Goal: Transaction & Acquisition: Purchase product/service

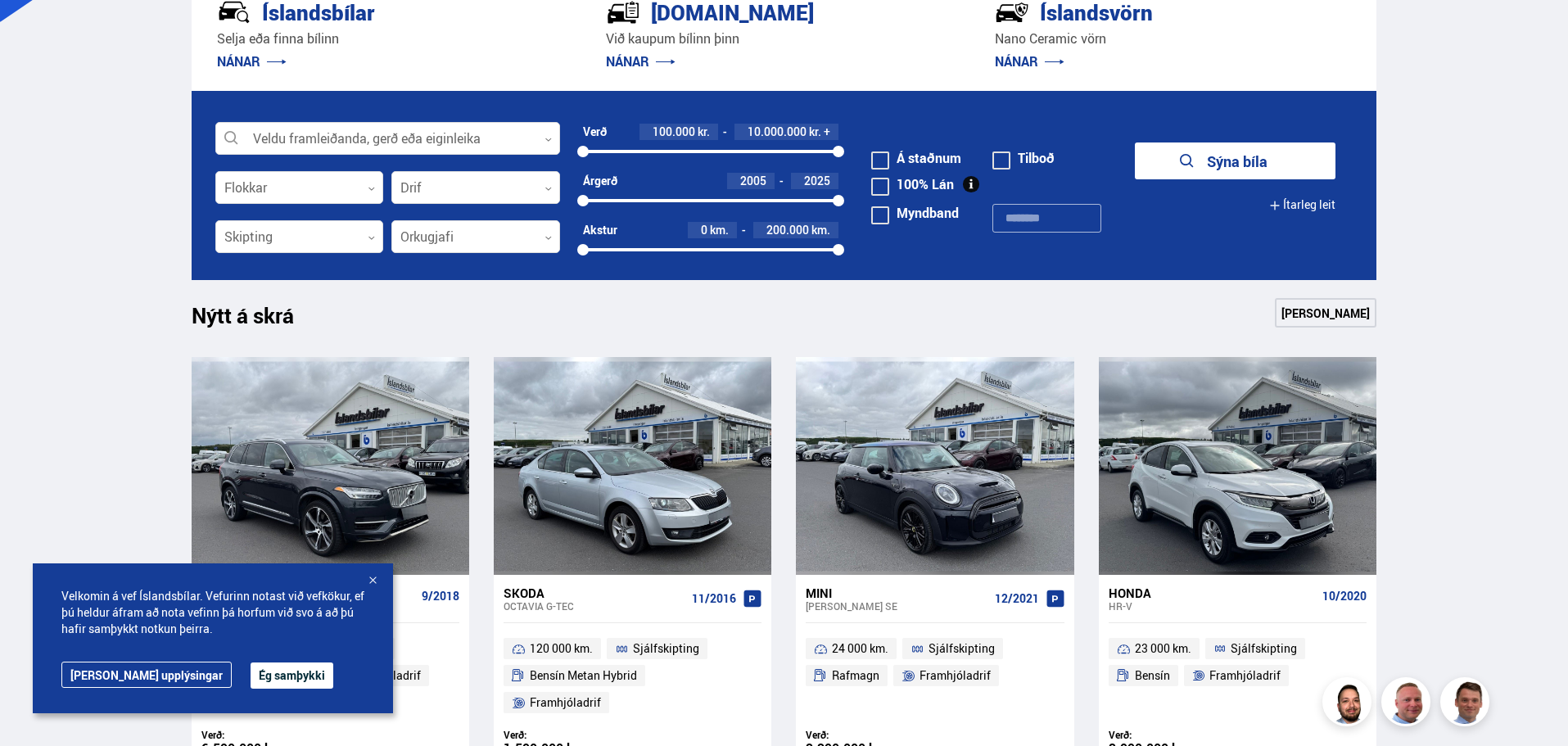
scroll to position [573, 0]
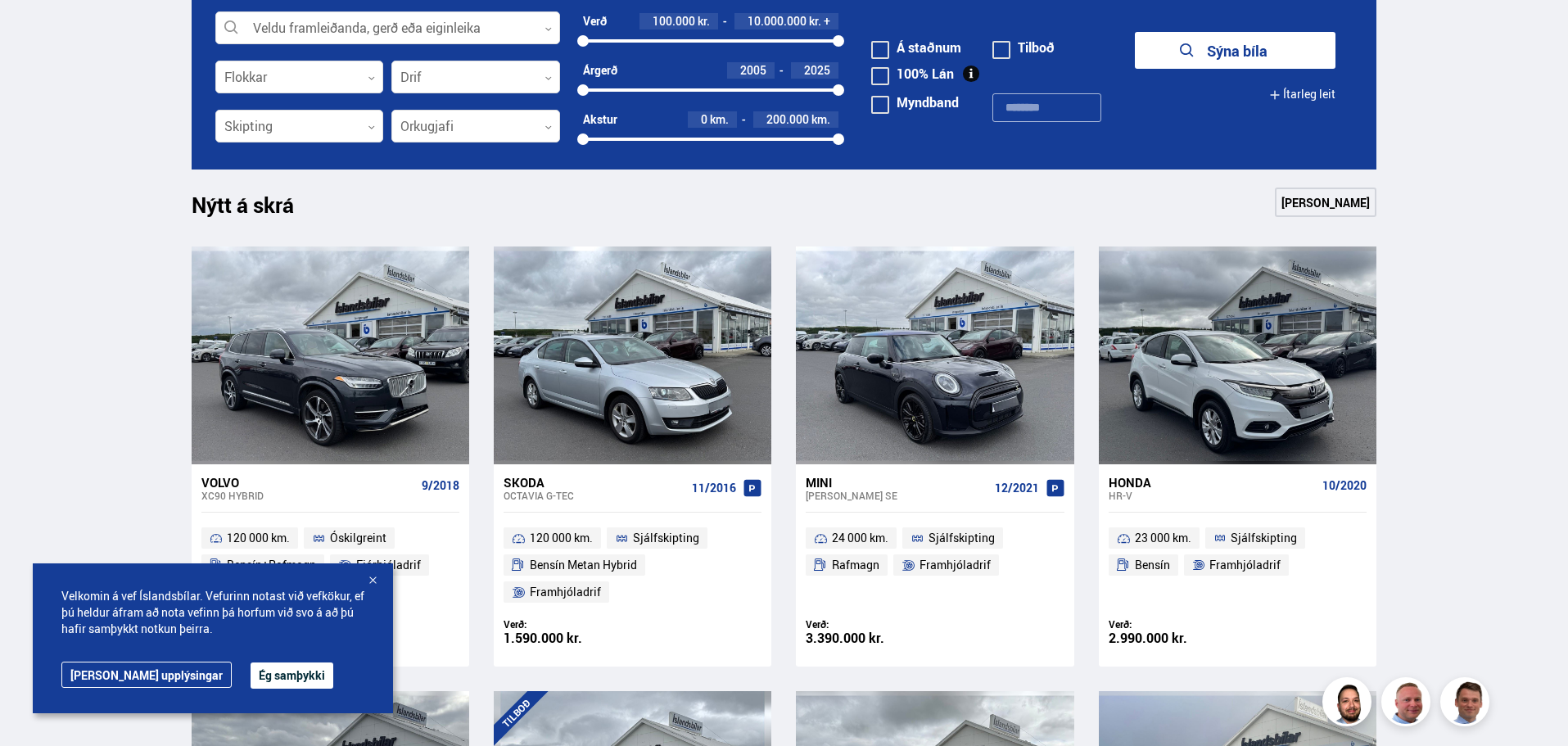
click at [250, 671] on button "Ég samþykki" at bounding box center [291, 676] width 83 height 26
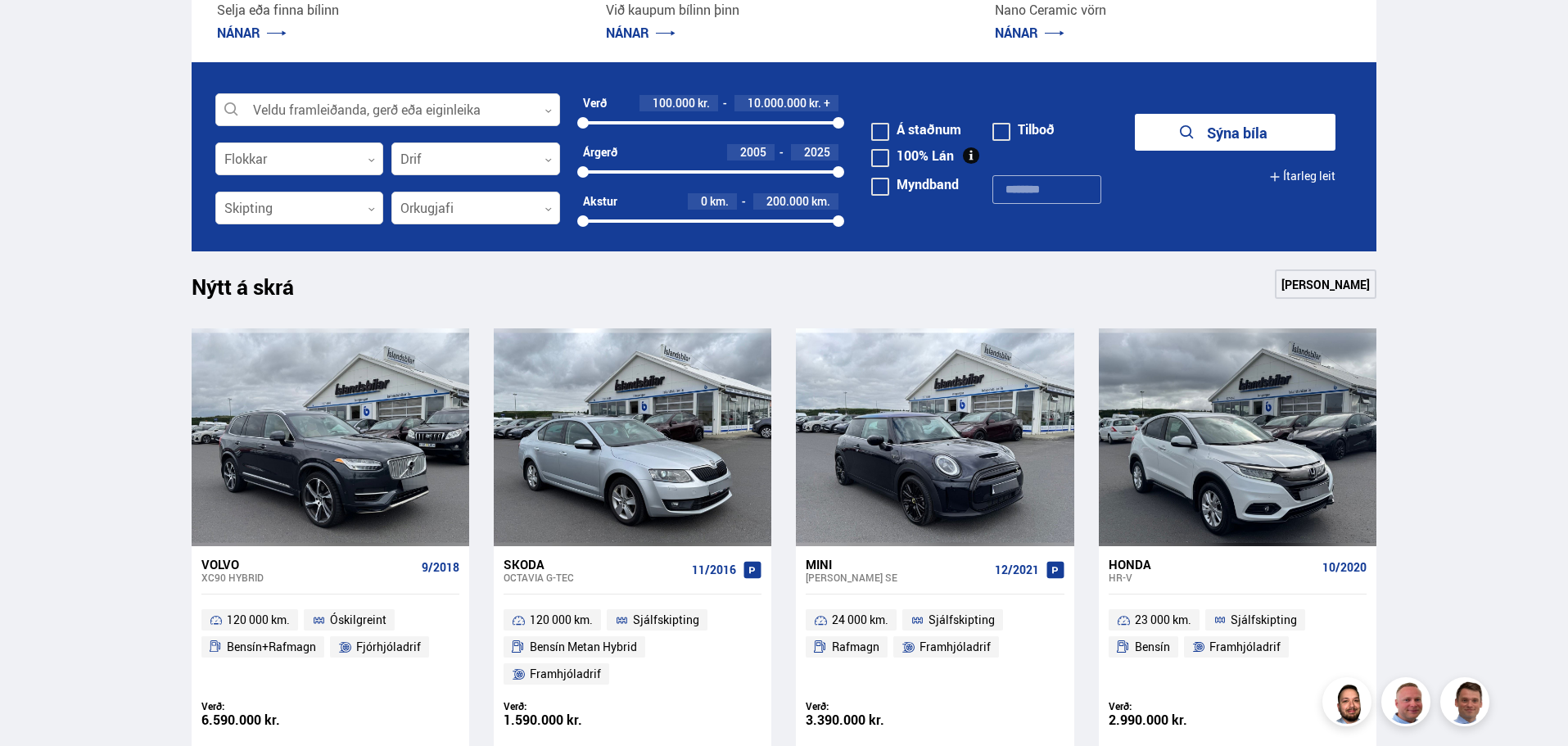
scroll to position [409, 0]
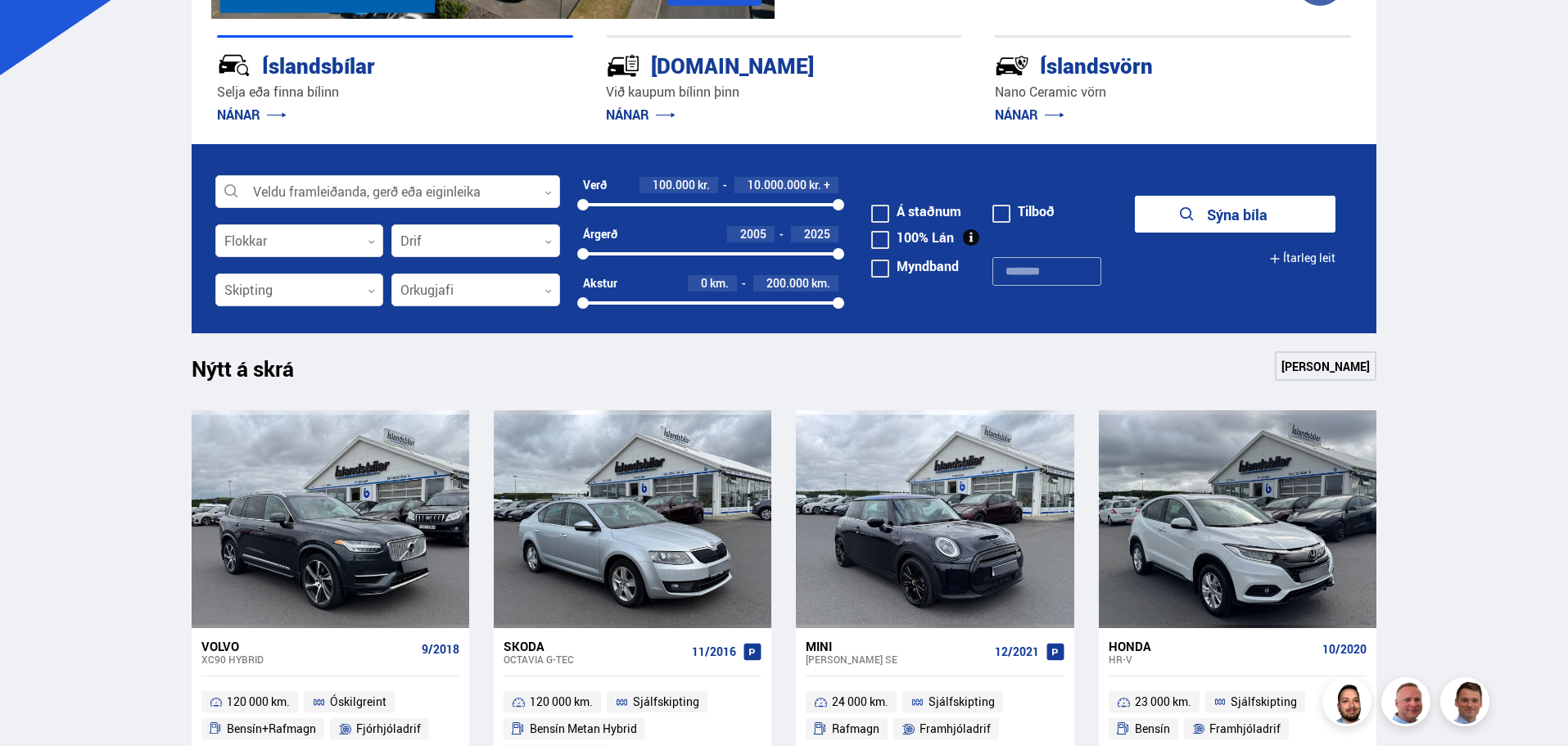
click at [689, 300] on div "0 200000" at bounding box center [711, 302] width 256 height 15
drag, startPoint x: 685, startPoint y: 300, endPoint x: 601, endPoint y: 303, distance: 84.1
click at [601, 303] on div at bounding box center [600, 302] width 11 height 11
drag, startPoint x: 832, startPoint y: 298, endPoint x: 740, endPoint y: 304, distance: 92.2
click at [740, 304] on div "10000 200000" at bounding box center [711, 302] width 256 height 15
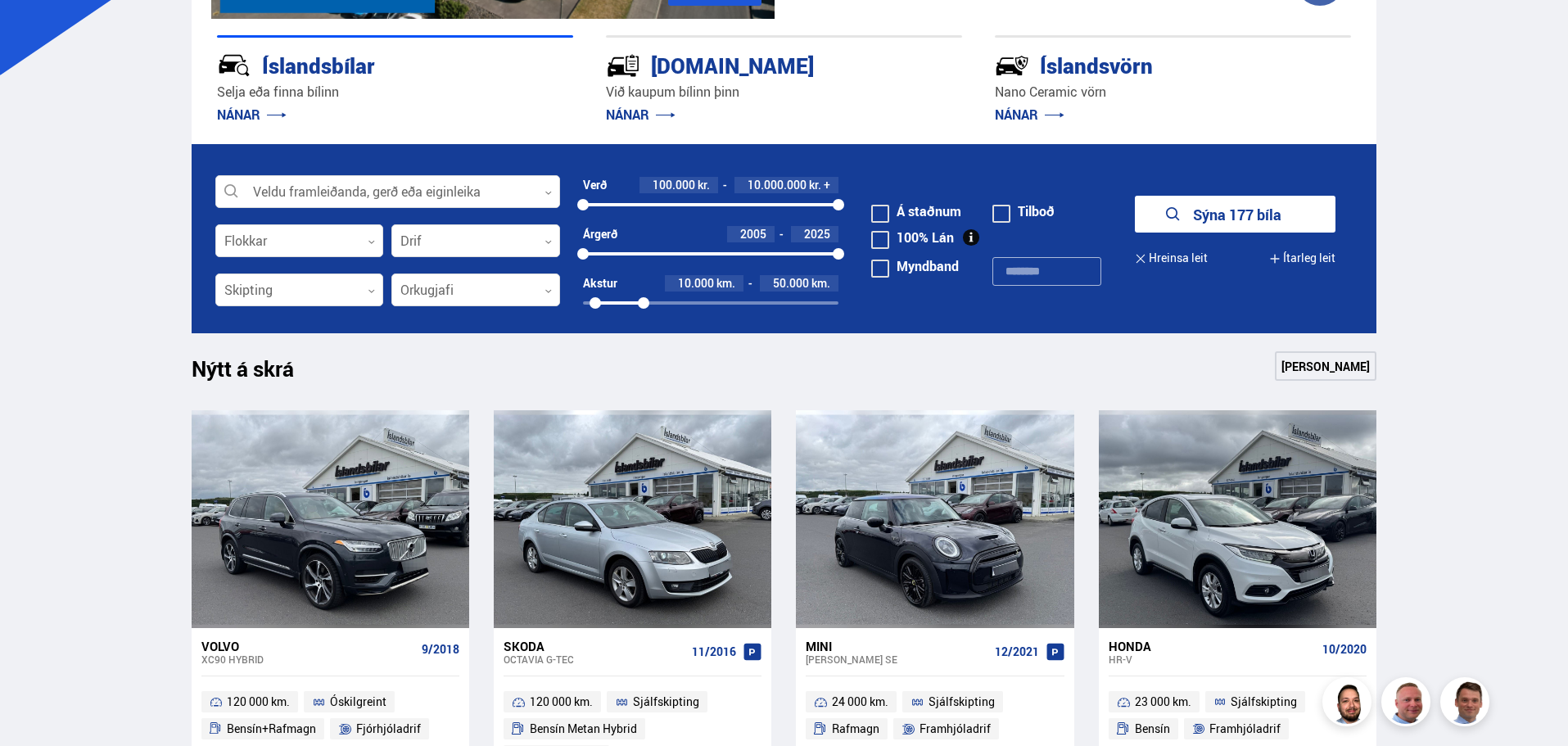
drag, startPoint x: 731, startPoint y: 298, endPoint x: 644, endPoint y: 298, distance: 87.0
click at [644, 298] on div "47434" at bounding box center [643, 302] width 11 height 11
click at [531, 286] on div at bounding box center [476, 291] width 169 height 33
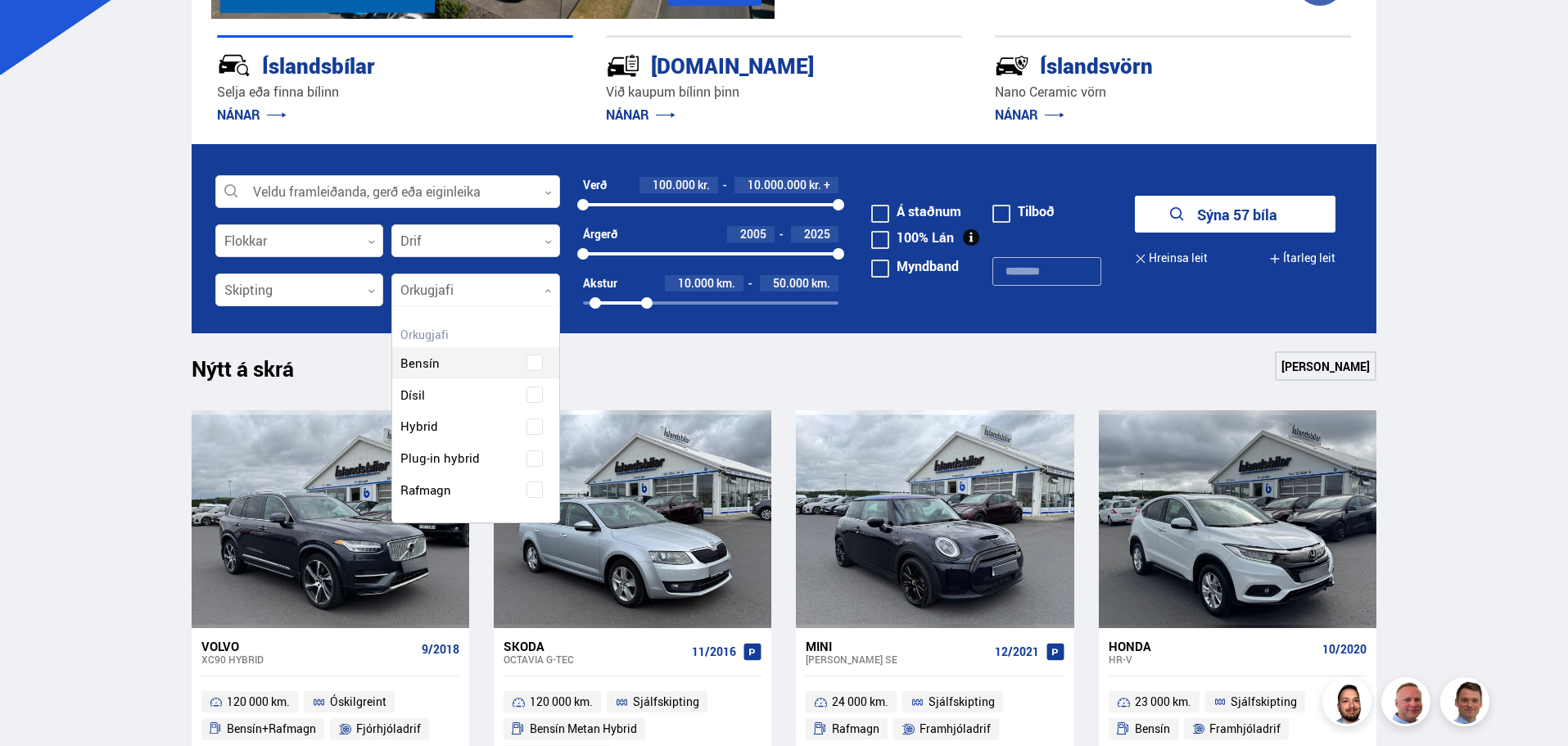
scroll to position [216, 166]
click at [412, 391] on div "Bensín Dísil Hybrid Plug-in hybrid Rafmagn" at bounding box center [475, 413] width 167 height 183
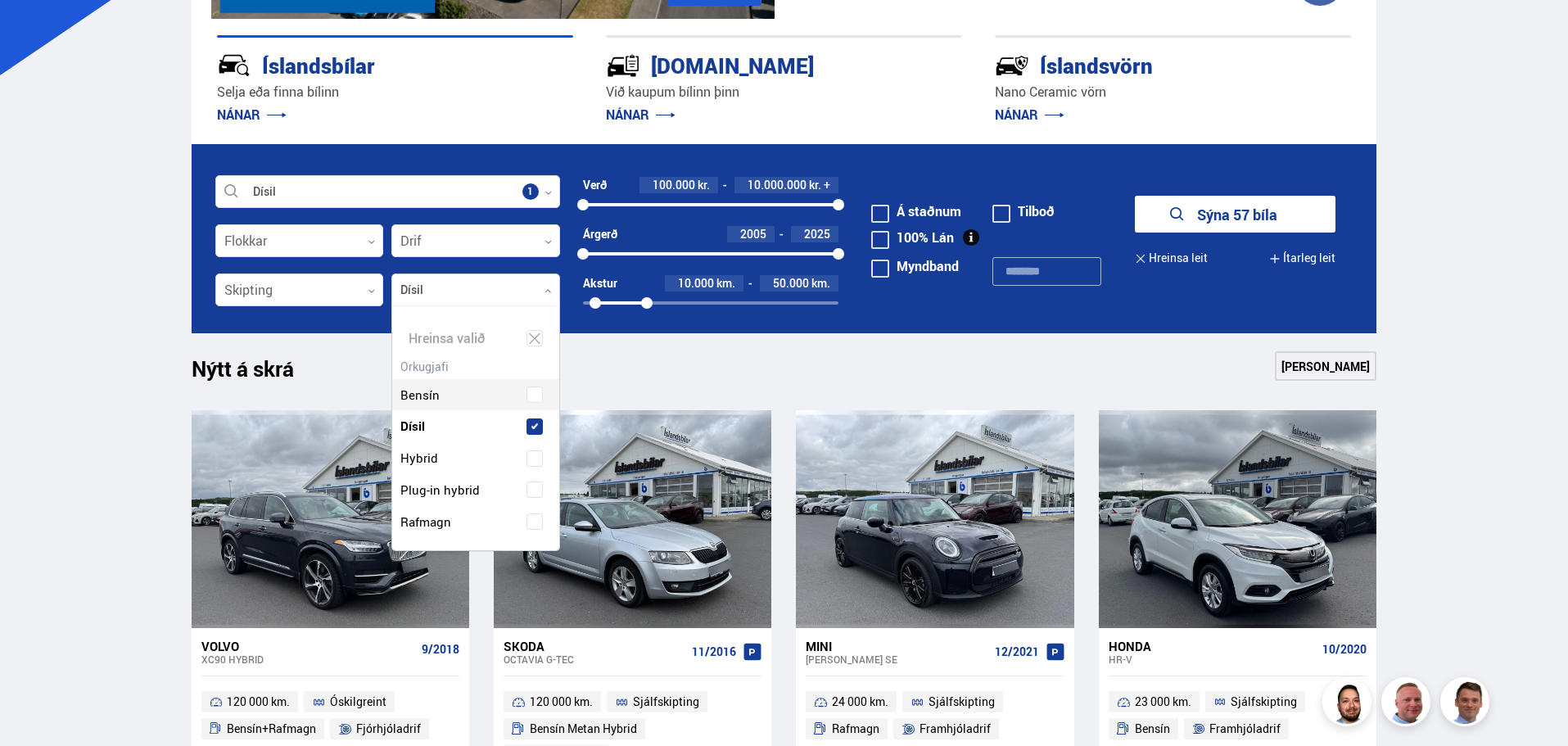
scroll to position [248, 175]
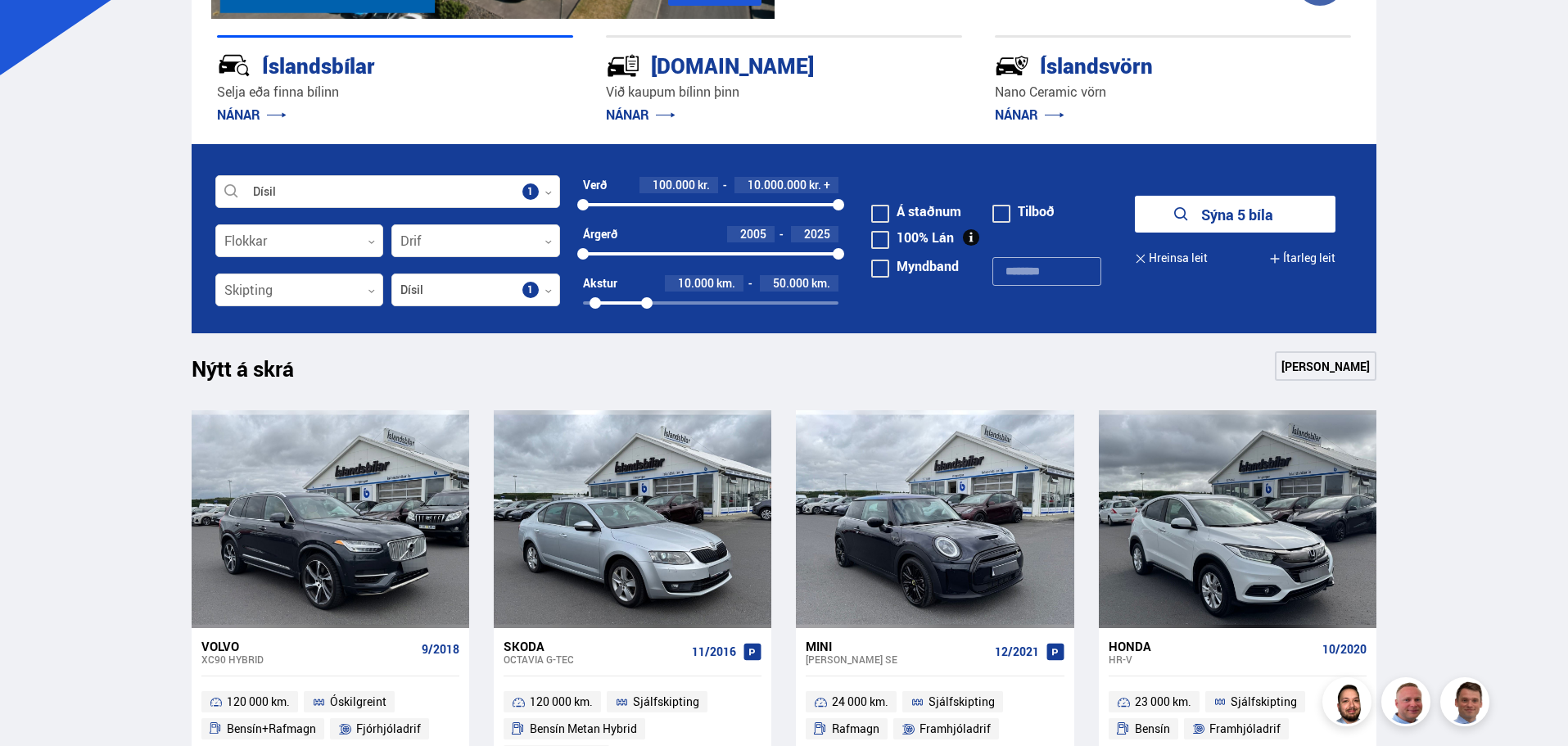
click at [1152, 362] on div "Nýtt á skrá Sjá meira" at bounding box center [784, 370] width 1186 height 39
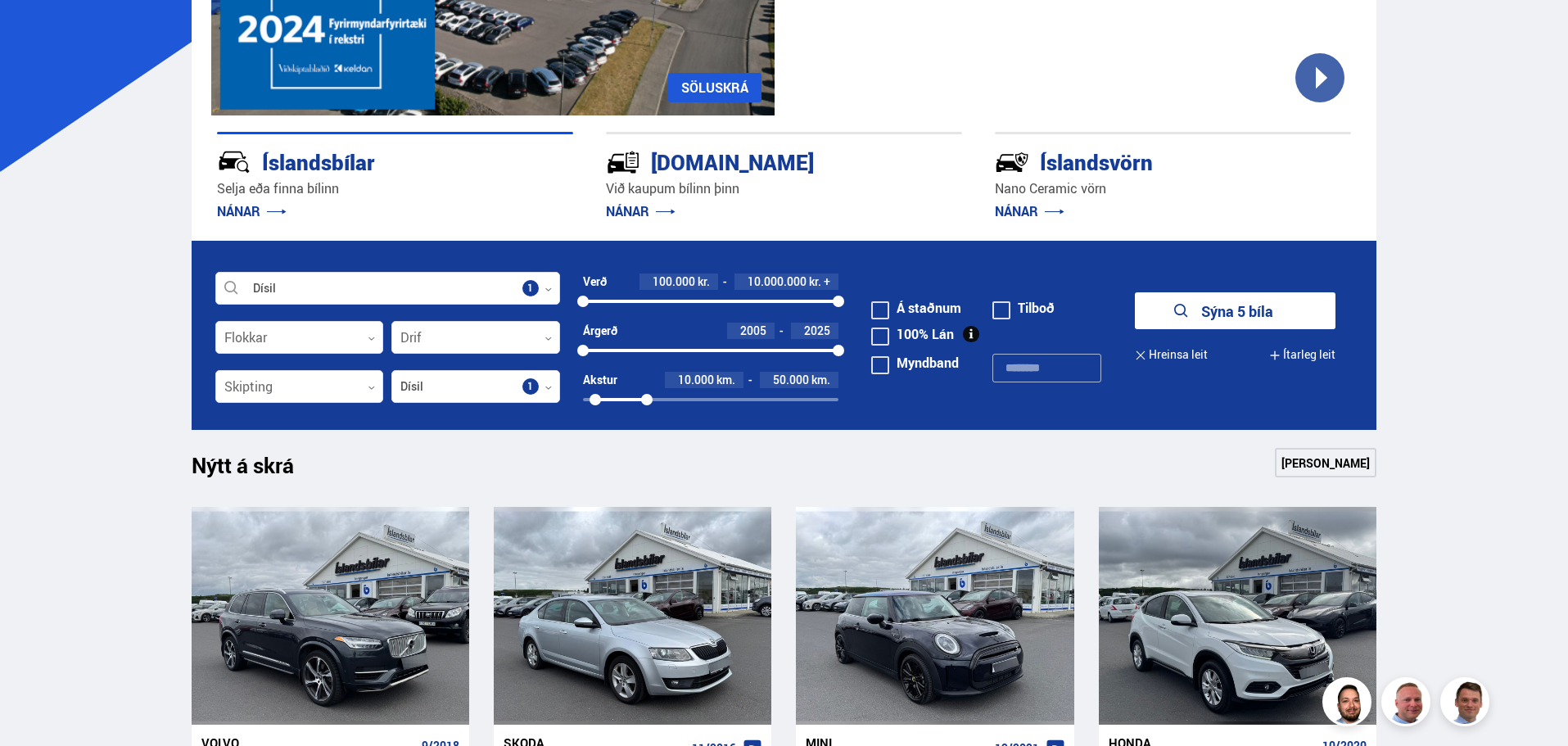
scroll to position [246, 0]
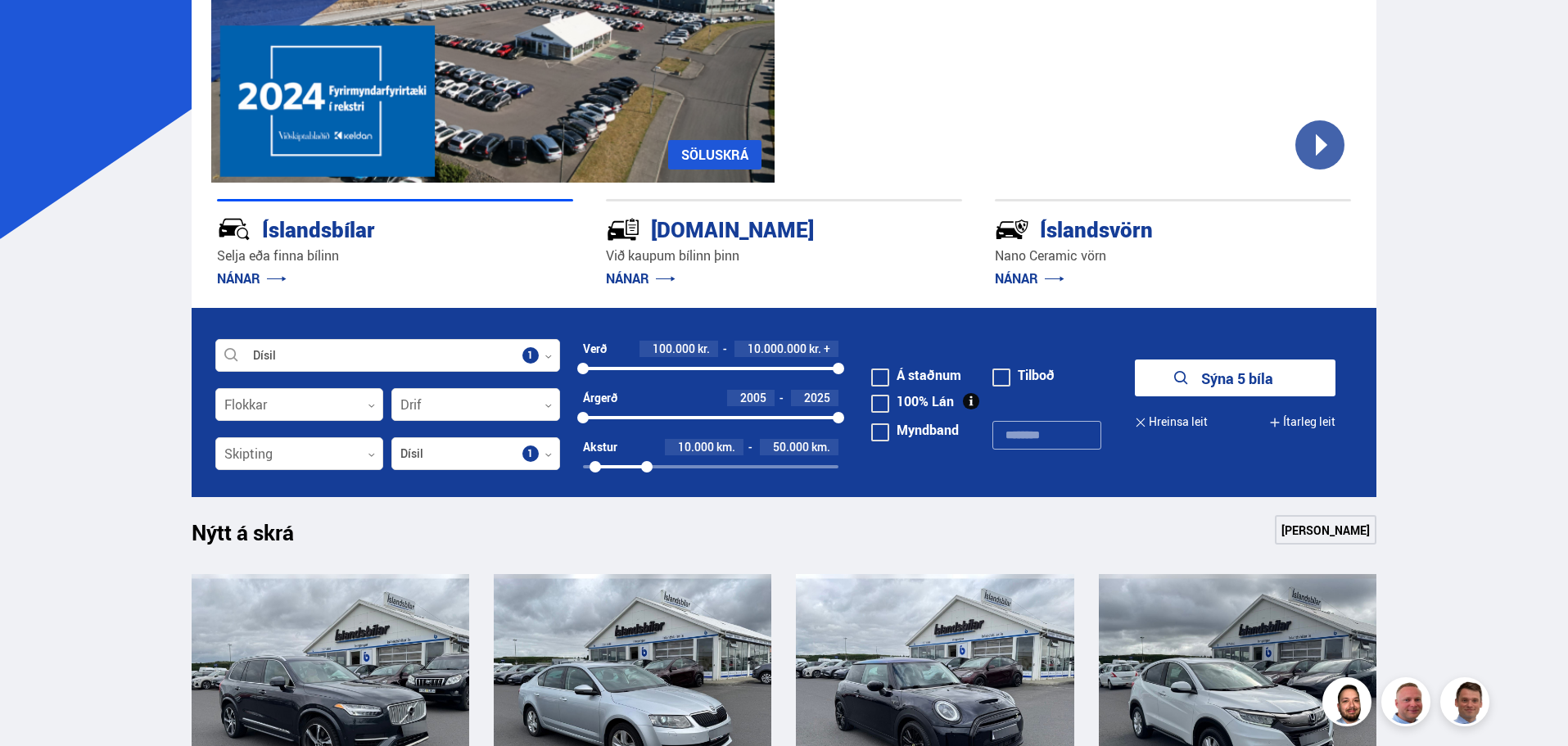
click at [1213, 373] on button "Sýna 5 bíla" at bounding box center [1234, 378] width 201 height 36
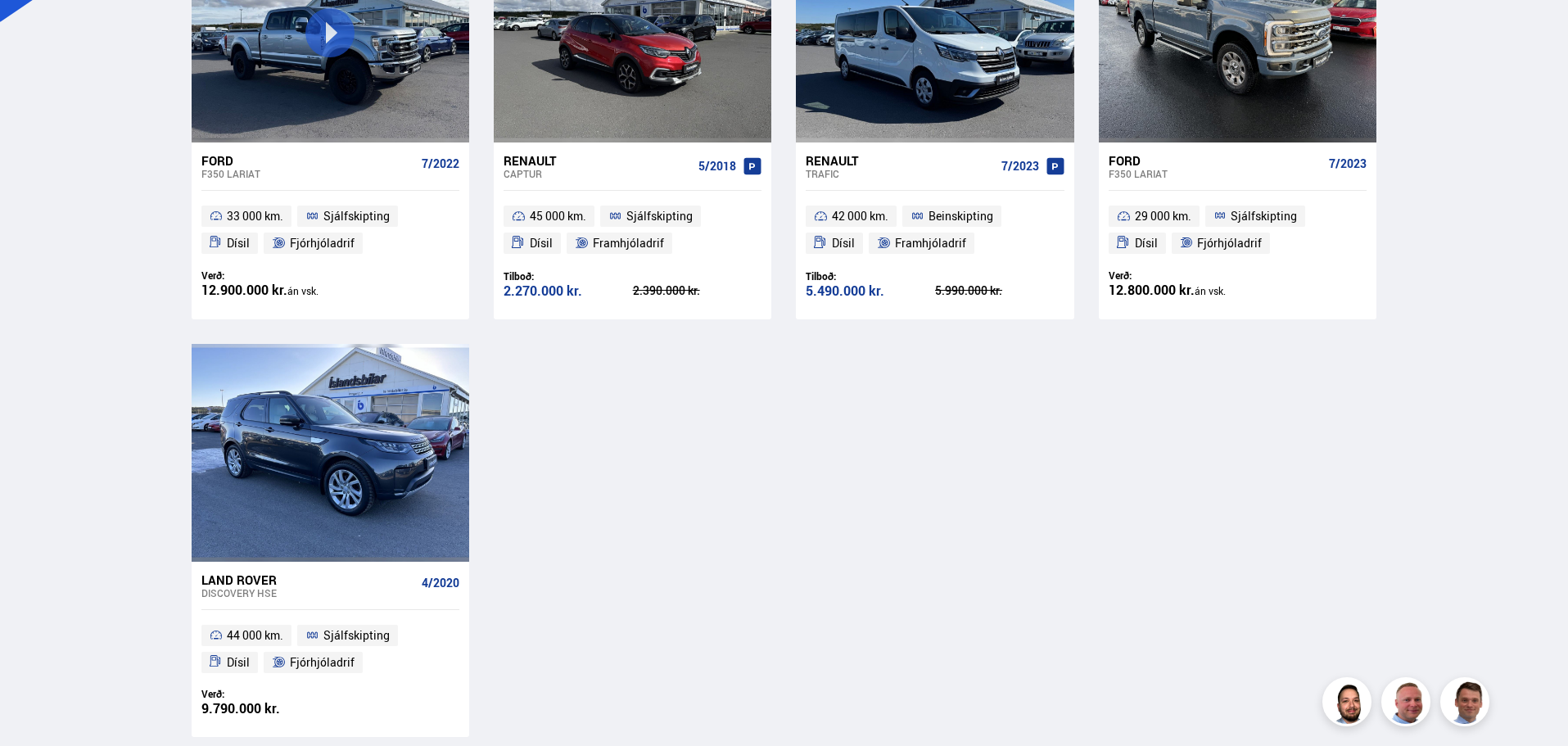
scroll to position [492, 0]
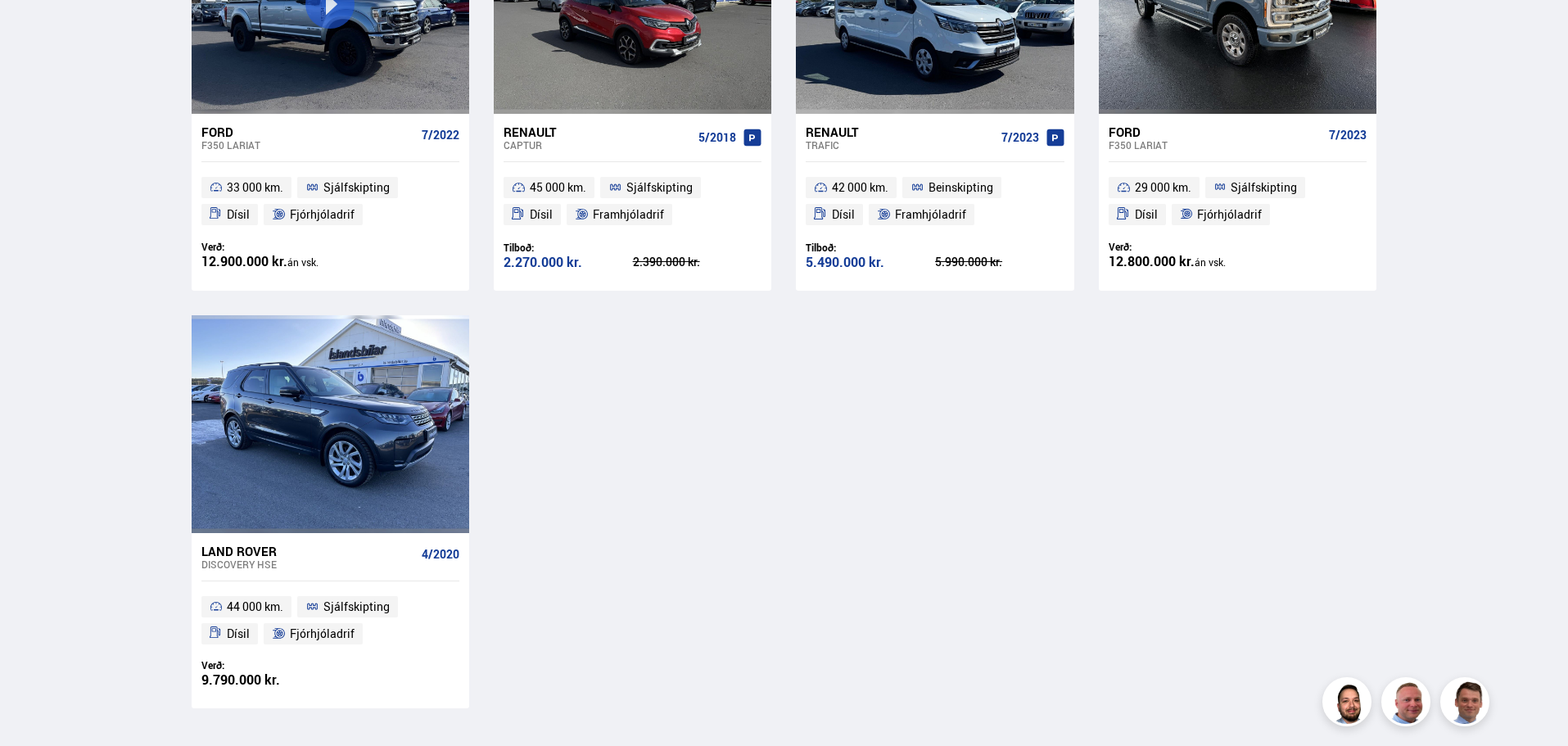
drag, startPoint x: 1080, startPoint y: 415, endPoint x: 930, endPoint y: 459, distance: 156.3
click at [930, 459] on div "Ford F350 LARIAT 7/2022 33 000 km. Sjálfskipting Dísil Fjórhjóladrif Verð: 12.9…" at bounding box center [784, 300] width 1186 height 812
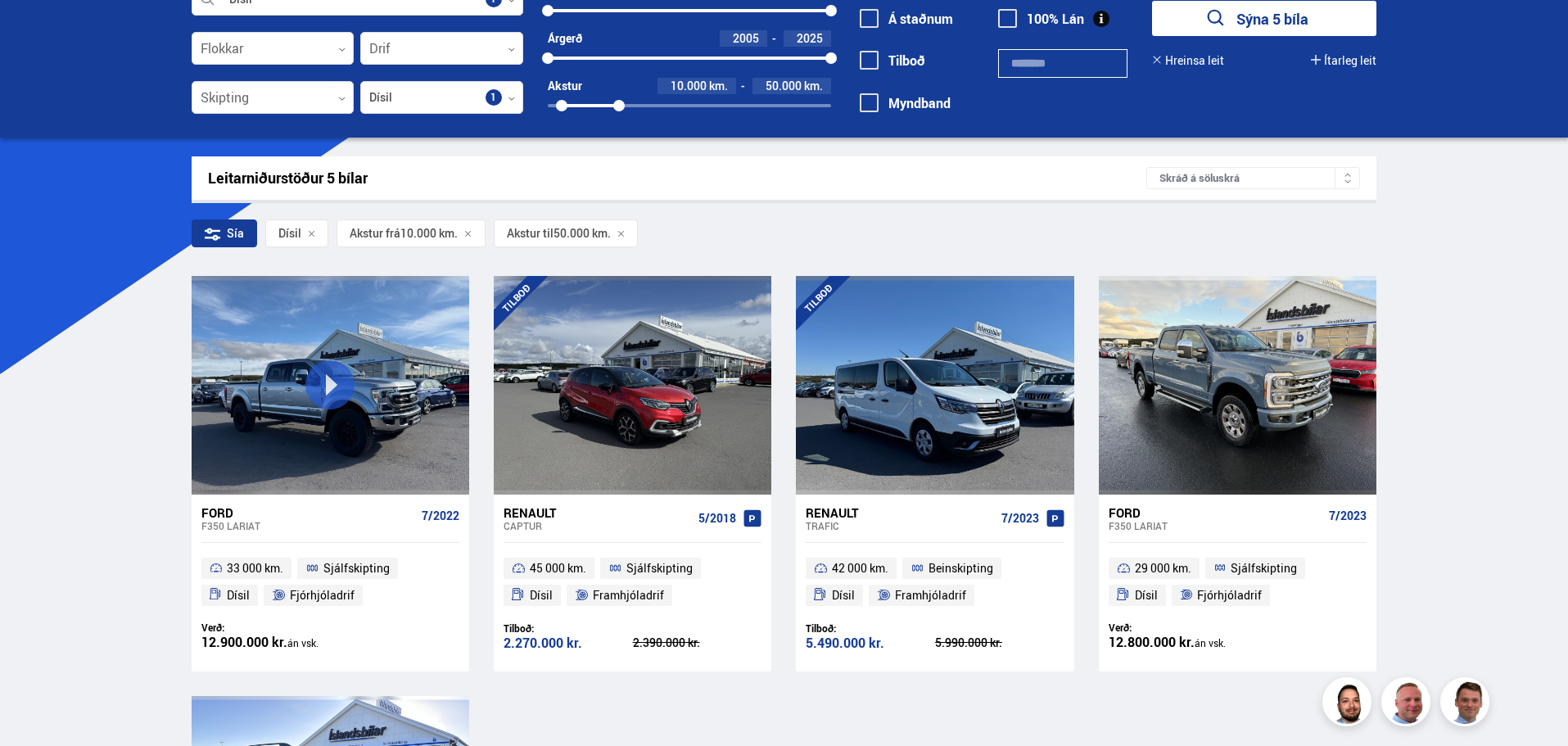
scroll to position [82, 0]
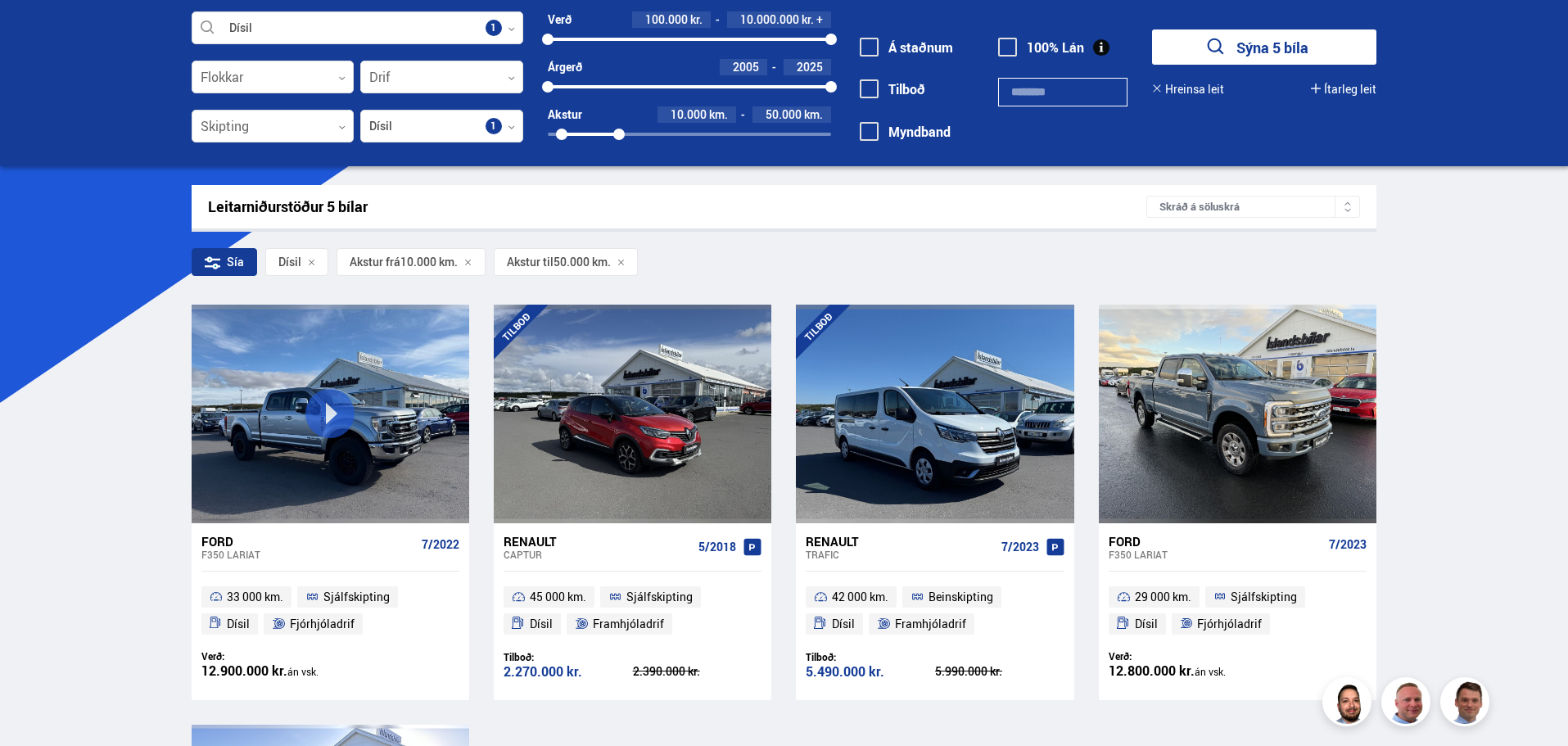
click at [592, 261] on span "50.000 km." at bounding box center [582, 261] width 57 height 13
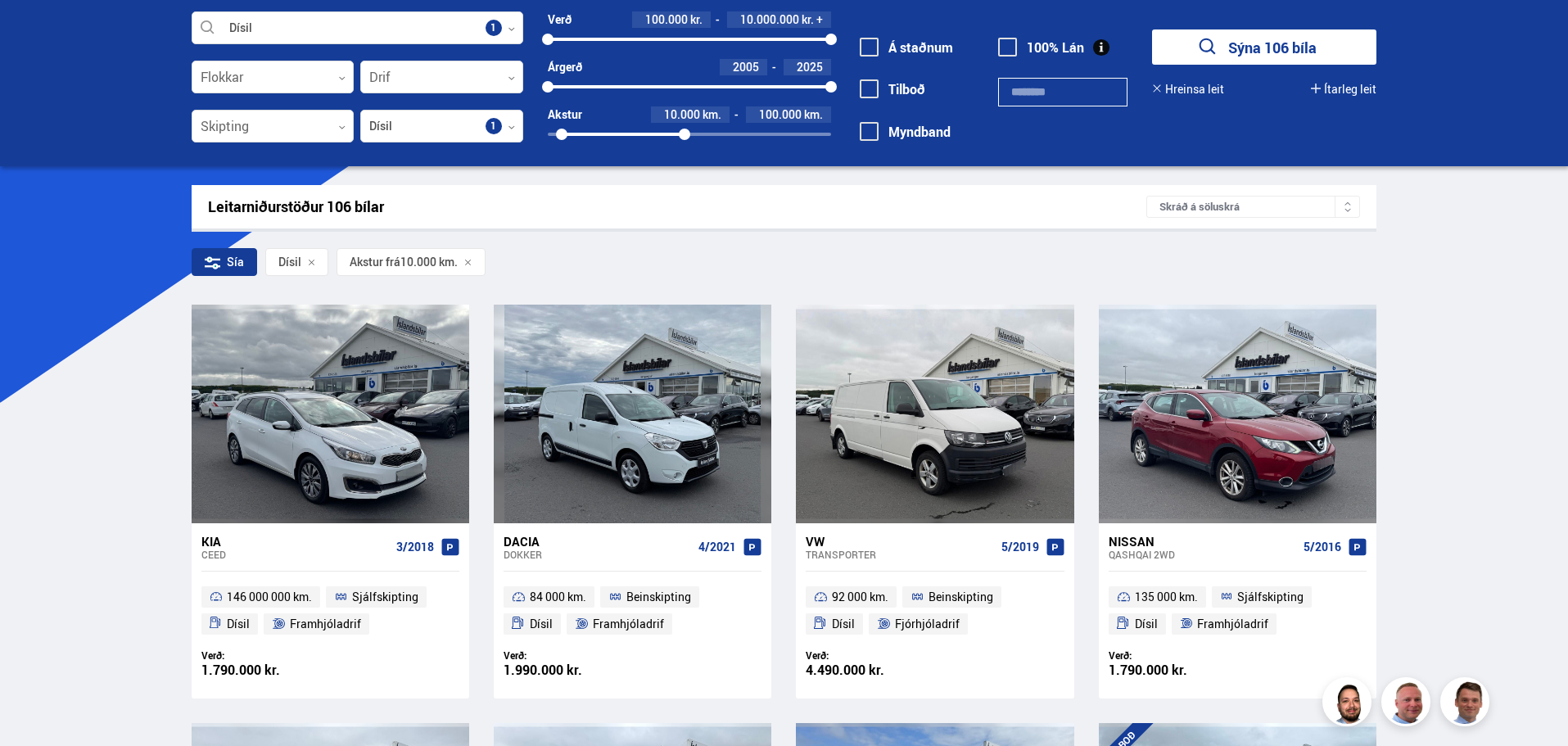
drag, startPoint x: 830, startPoint y: 133, endPoint x: 685, endPoint y: 135, distance: 145.0
click at [685, 135] on div at bounding box center [684, 134] width 11 height 11
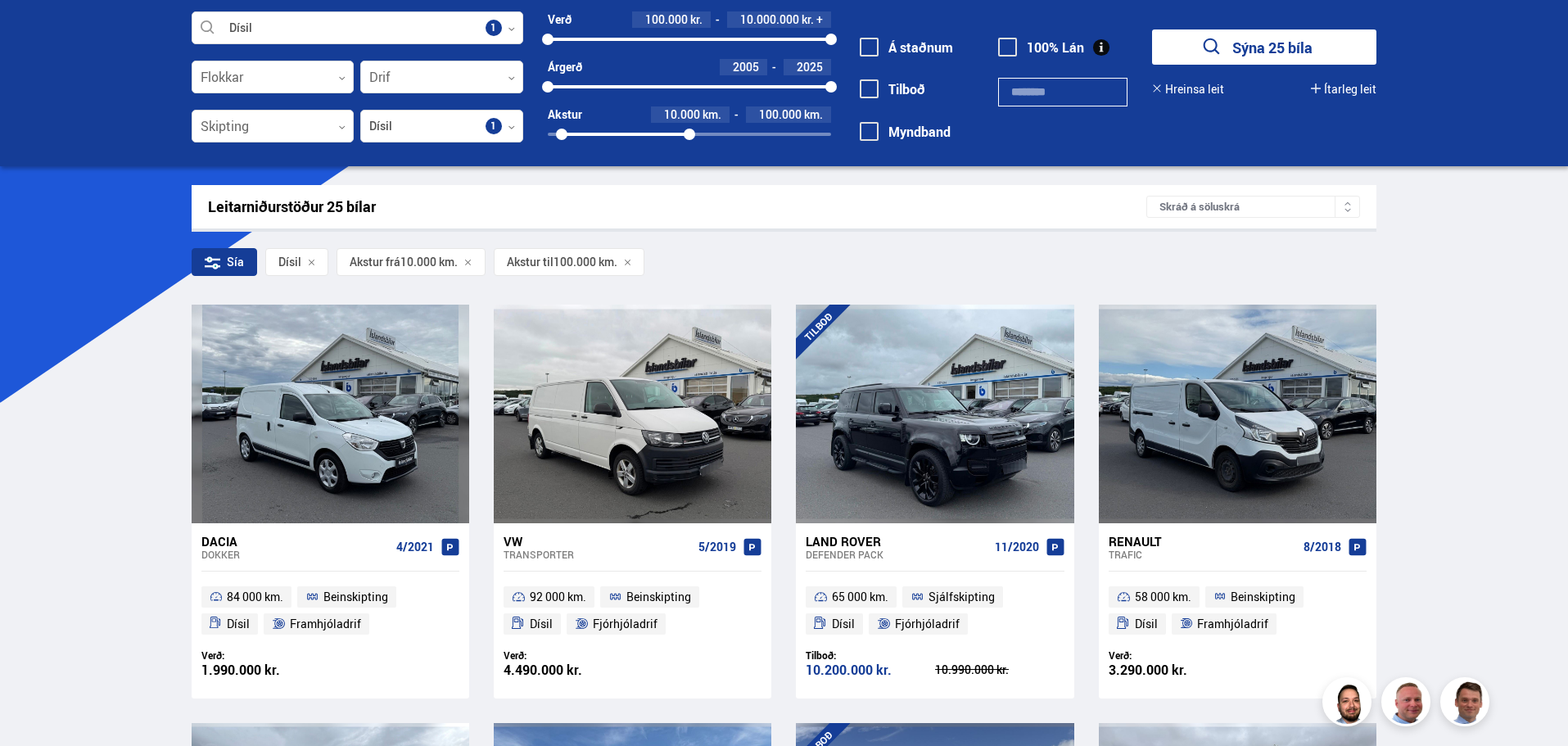
click at [1254, 46] on button "Sýna 25 bíla" at bounding box center [1264, 47] width 224 height 36
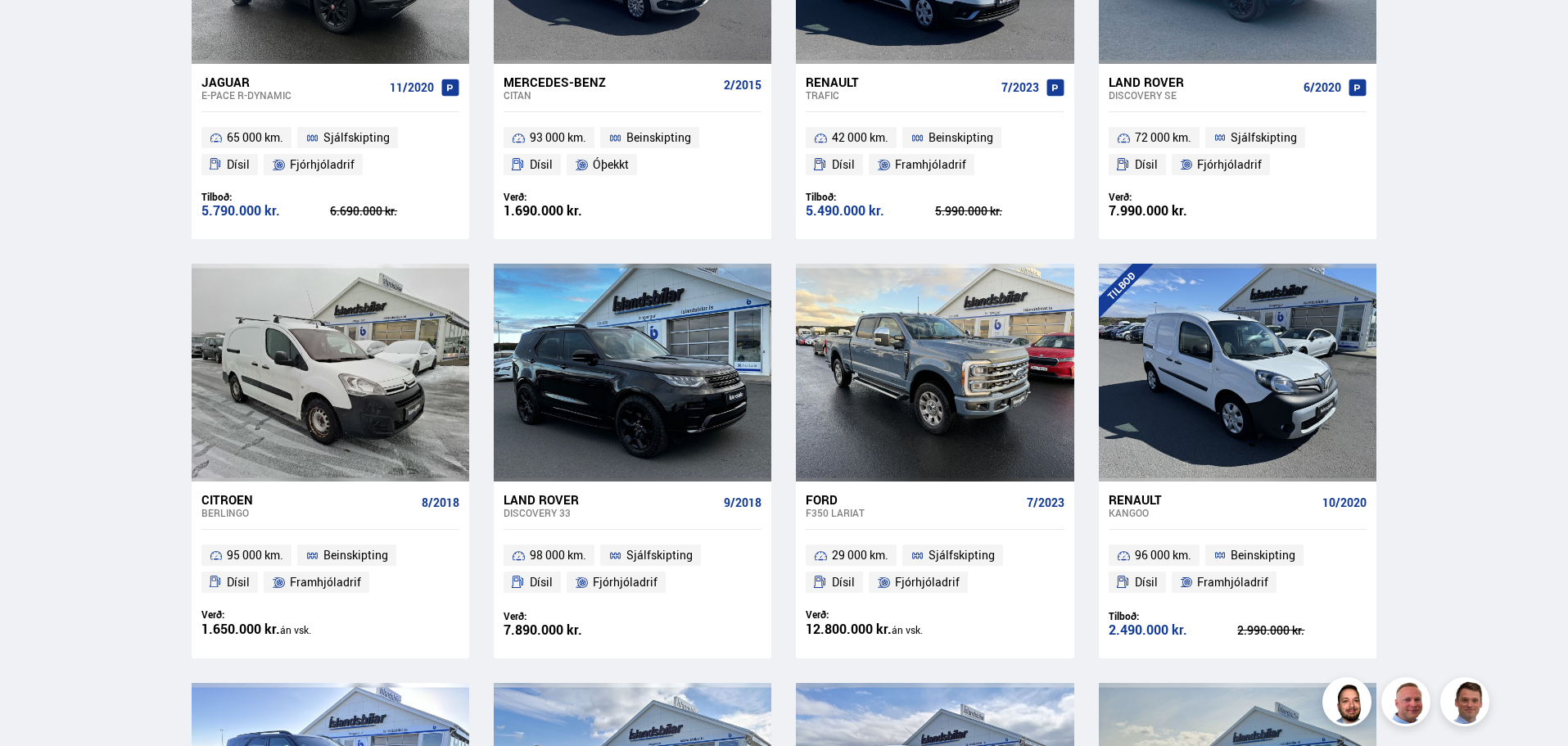
scroll to position [1801, 0]
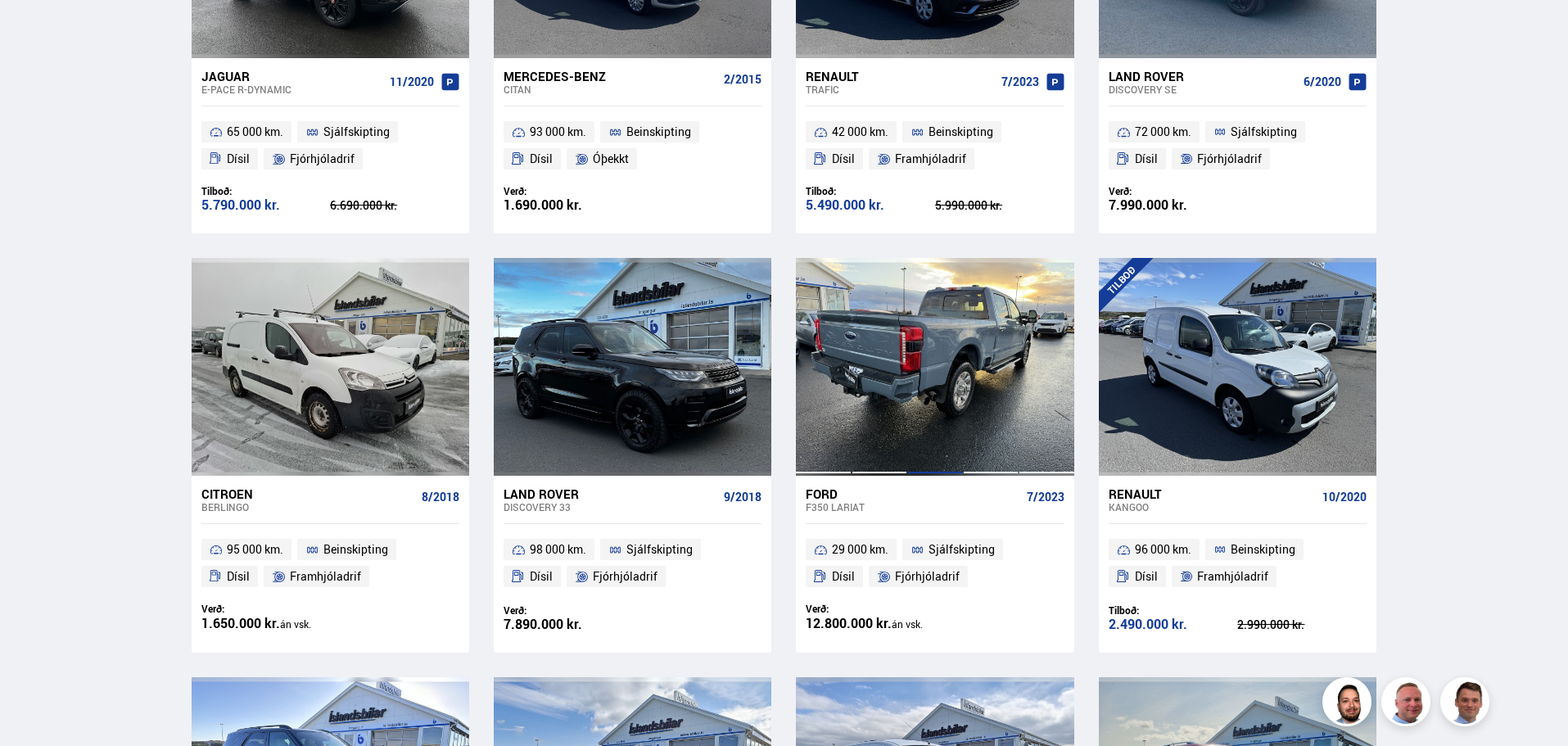
drag, startPoint x: 961, startPoint y: 408, endPoint x: 848, endPoint y: 412, distance: 113.1
click at [848, 412] on div at bounding box center [823, 366] width 56 height 218
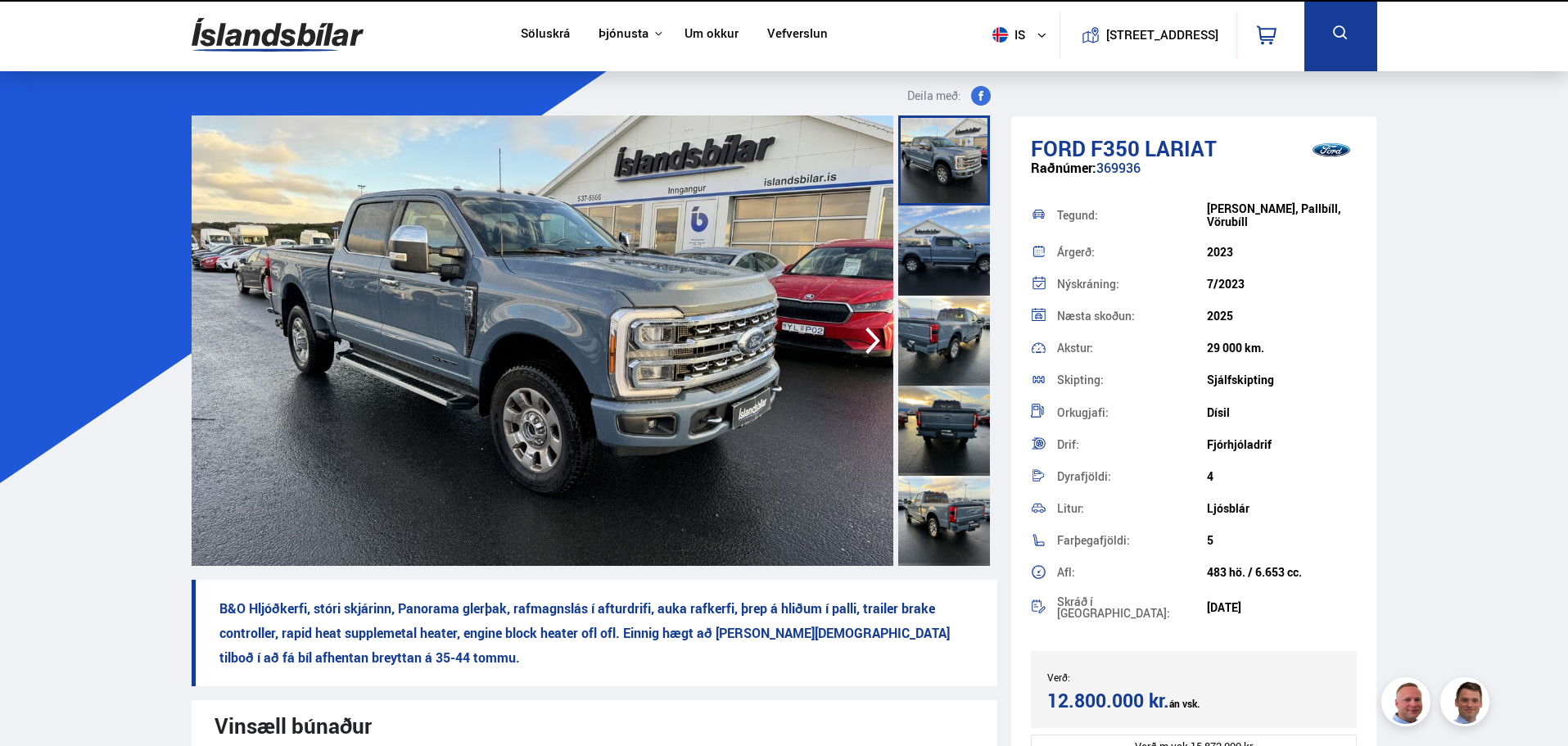
scroll to position [246, 0]
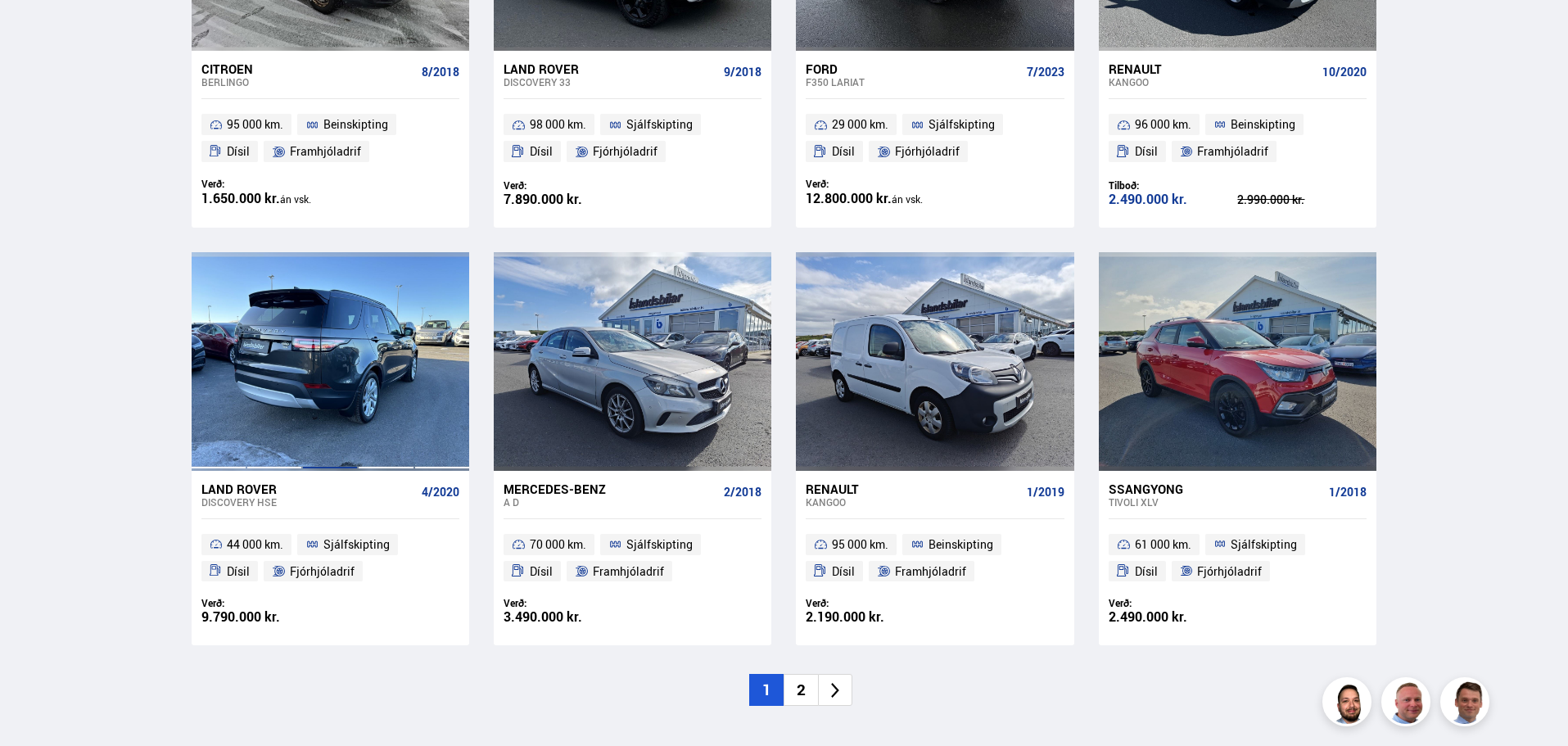
scroll to position [2303, 0]
